Goal: Find specific page/section: Find specific page/section

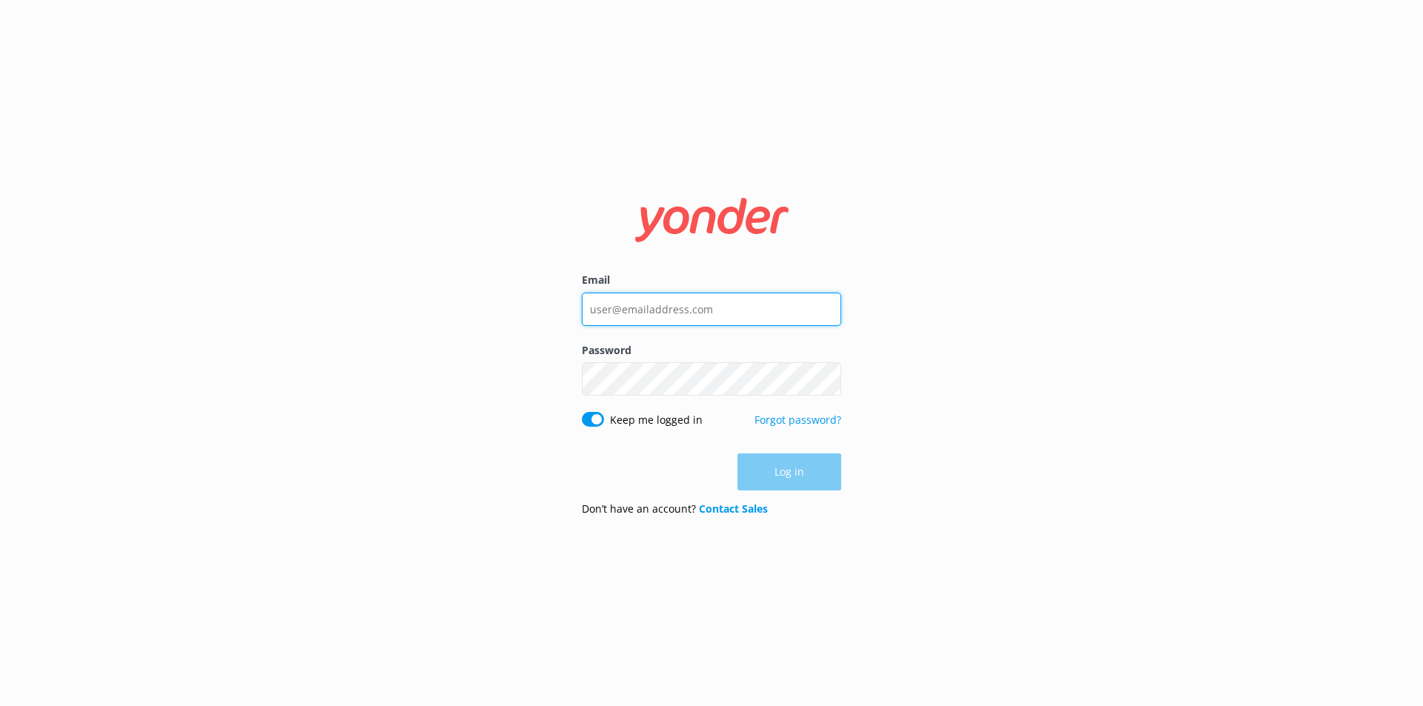
type input "[EMAIL_ADDRESS][DOMAIN_NAME]"
click at [691, 468] on div "Log in" at bounding box center [711, 471] width 259 height 37
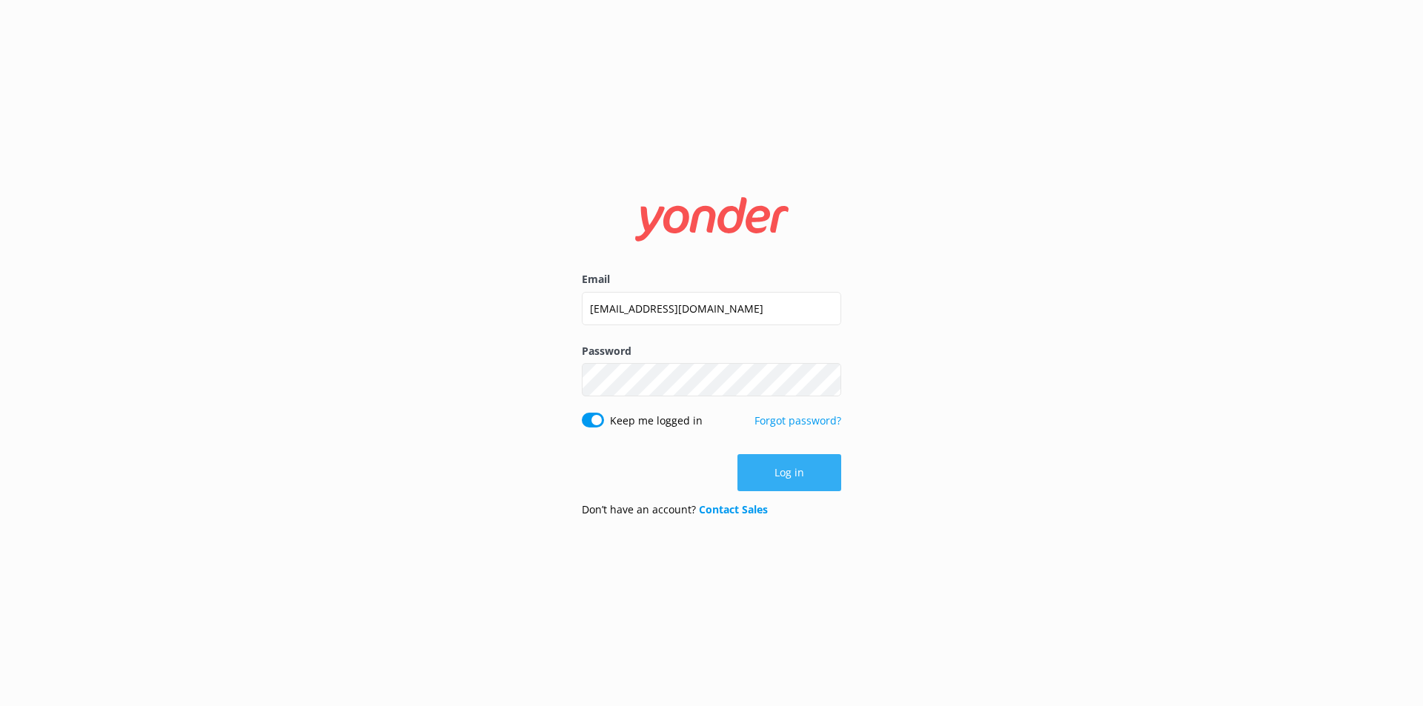
click at [777, 477] on button "Log in" at bounding box center [789, 472] width 104 height 37
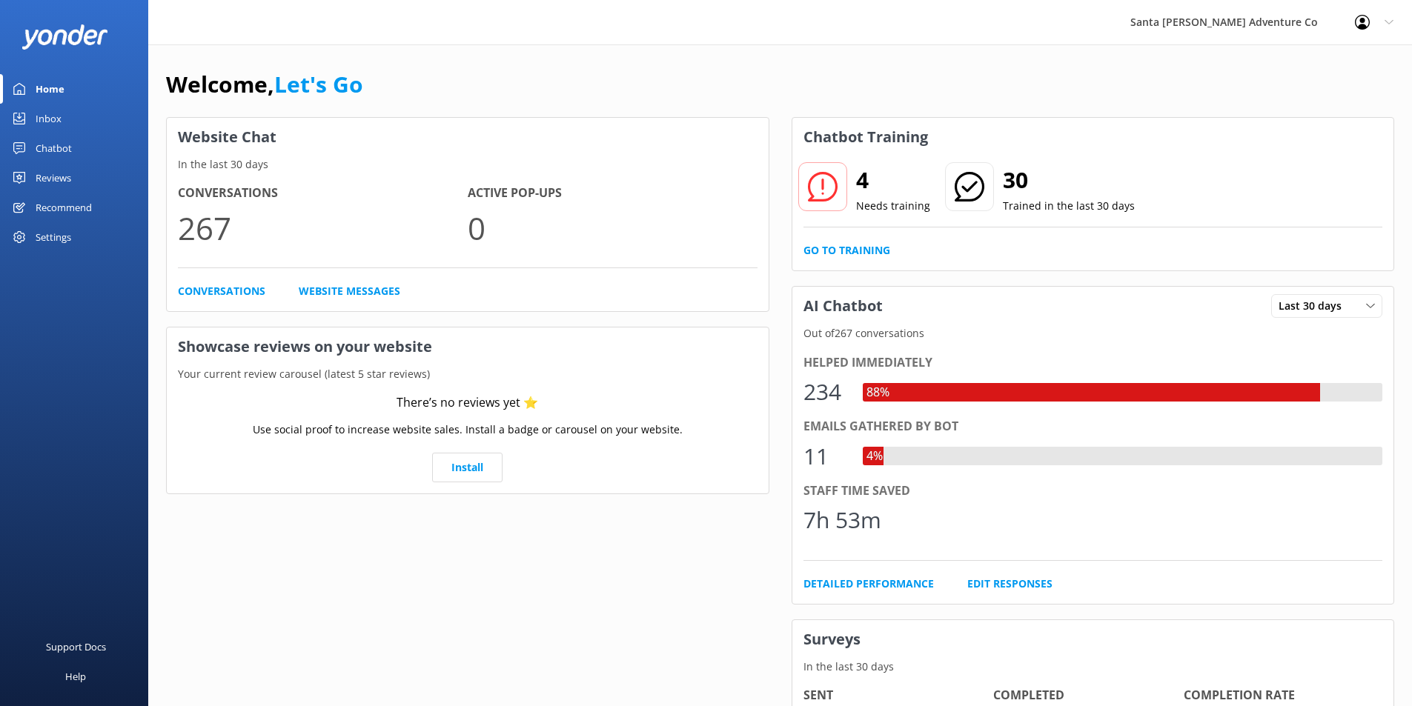
click at [46, 122] on div "Inbox" at bounding box center [49, 119] width 26 height 30
